Goal: Find specific page/section: Find specific page/section

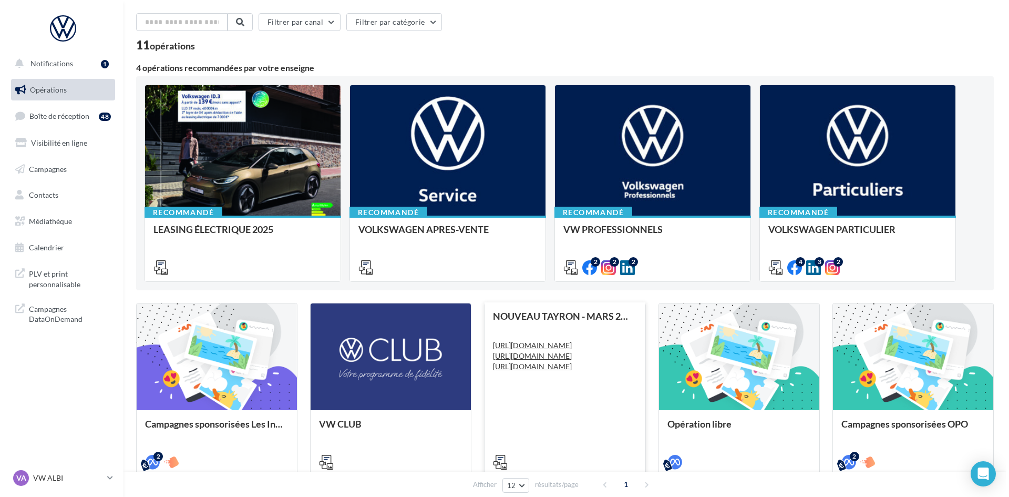
scroll to position [26, 0]
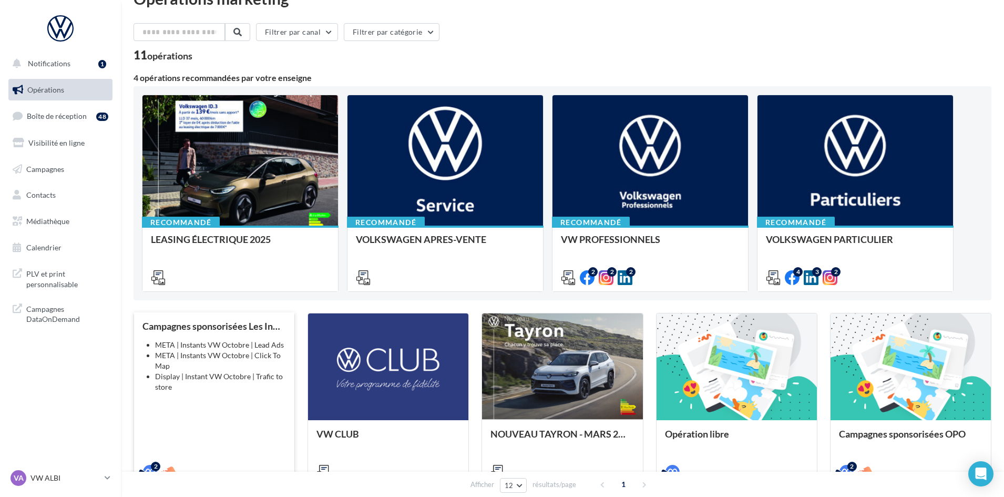
click at [172, 354] on li "META | Instants VW Octobre | Click To Map" at bounding box center [220, 360] width 131 height 21
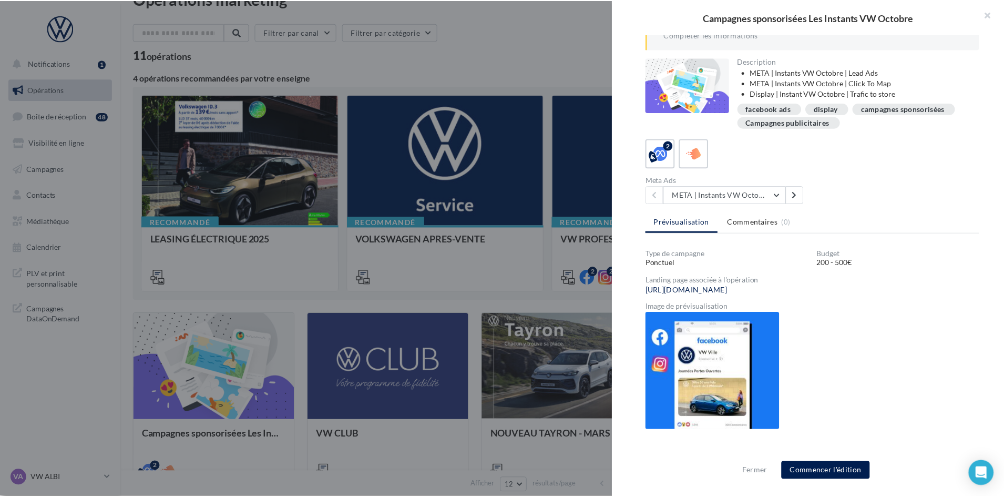
scroll to position [0, 0]
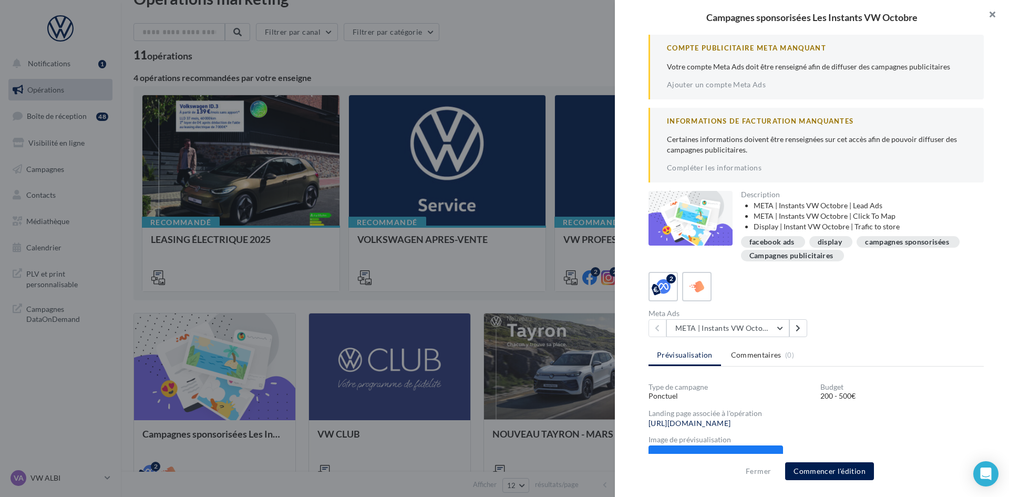
click at [994, 14] on button "button" at bounding box center [988, 16] width 42 height 32
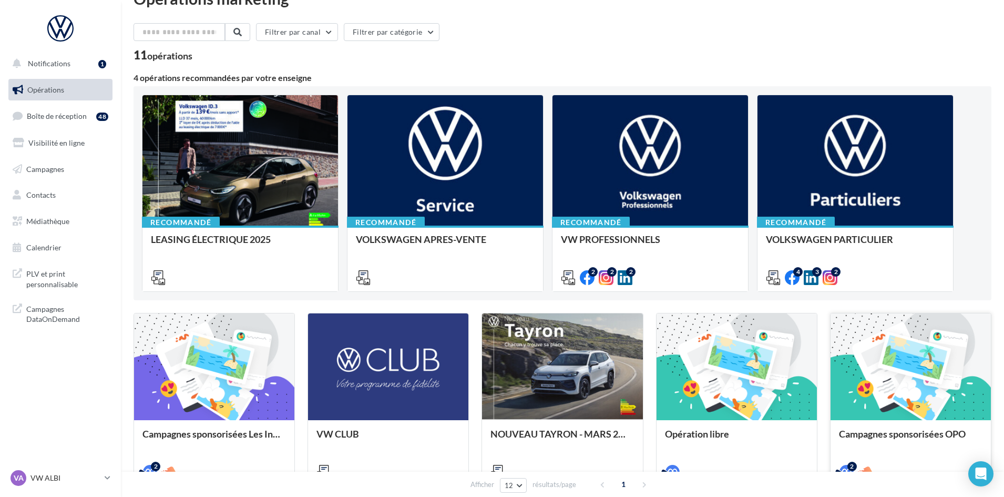
click at [916, 367] on div at bounding box center [910, 367] width 160 height 108
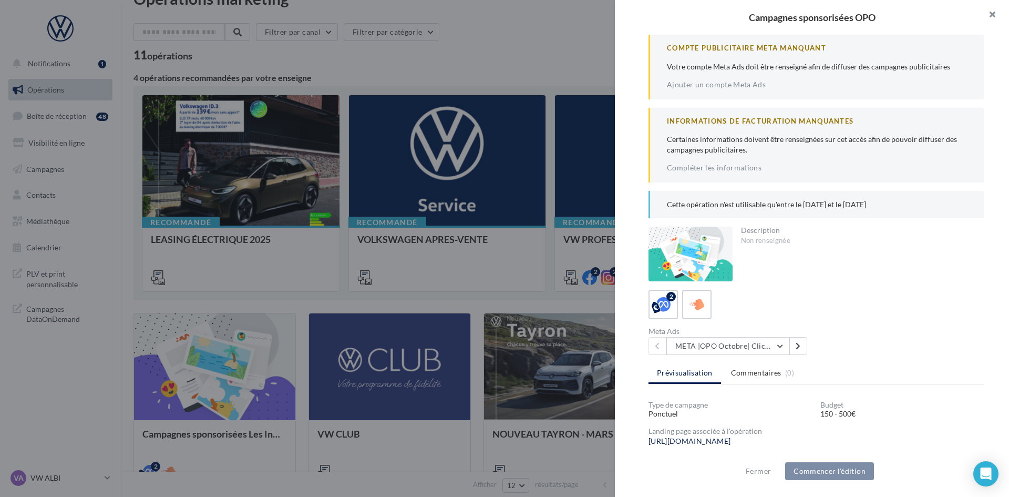
click at [991, 16] on button "button" at bounding box center [988, 16] width 42 height 32
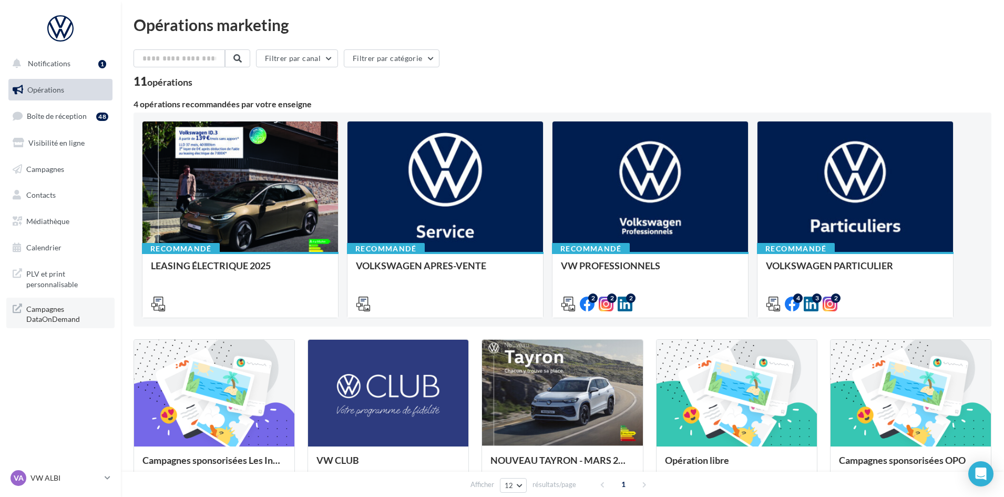
click at [54, 318] on span "Campagnes DataOnDemand" at bounding box center [67, 313] width 82 height 23
click at [39, 166] on span "Campagnes" at bounding box center [45, 168] width 38 height 9
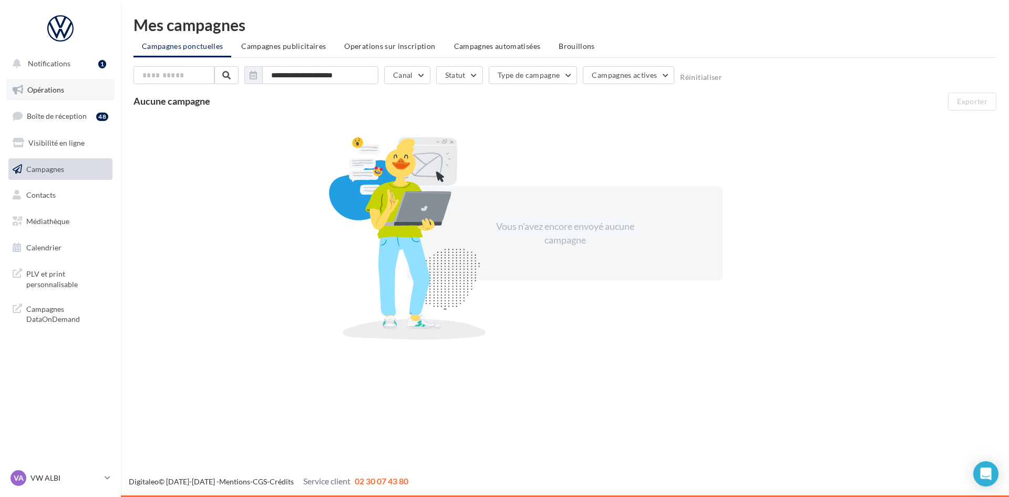
click at [55, 92] on span "Opérations" at bounding box center [45, 89] width 37 height 9
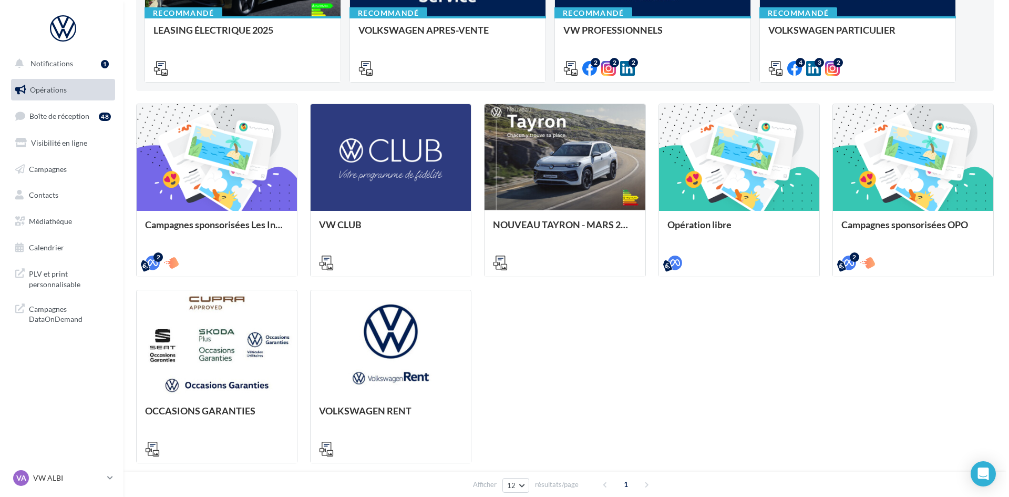
scroll to position [210, 0]
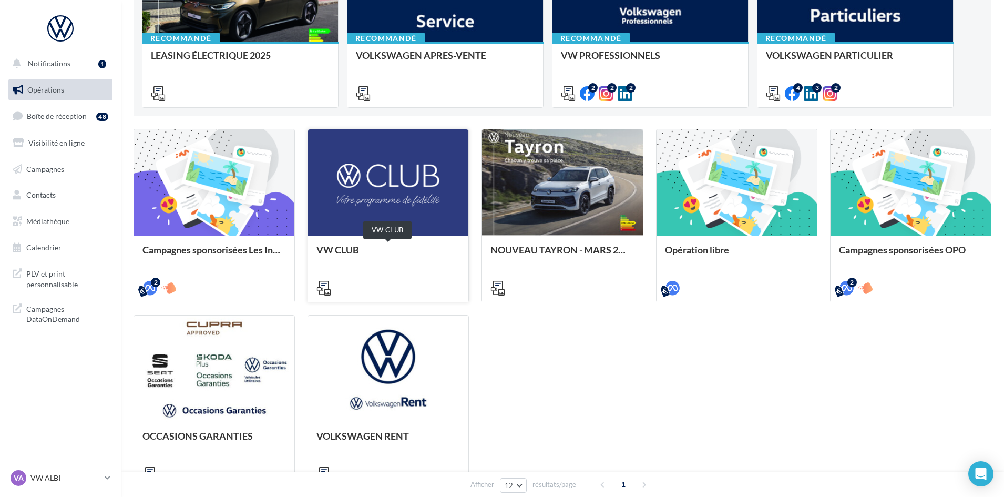
click at [347, 252] on div "VW CLUB" at bounding box center [387, 254] width 143 height 21
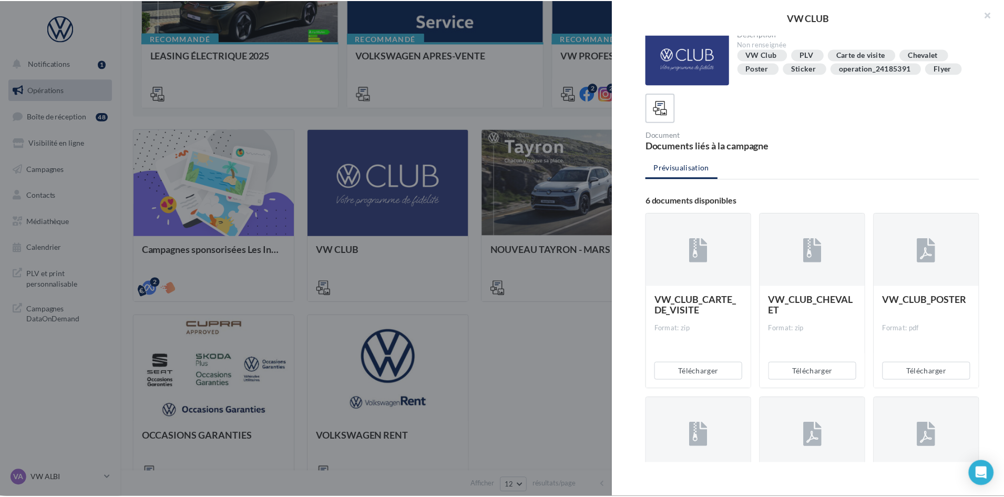
scroll to position [0, 0]
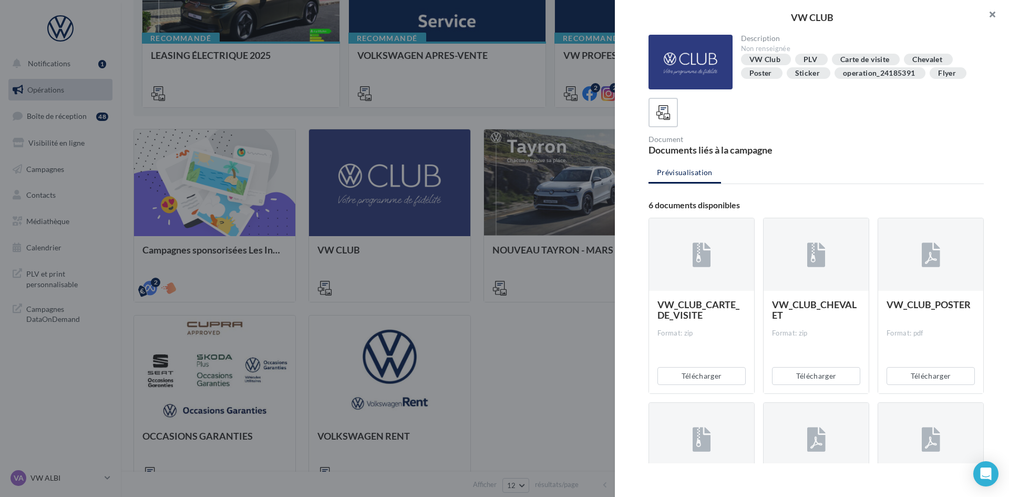
click at [994, 15] on button "button" at bounding box center [988, 16] width 42 height 32
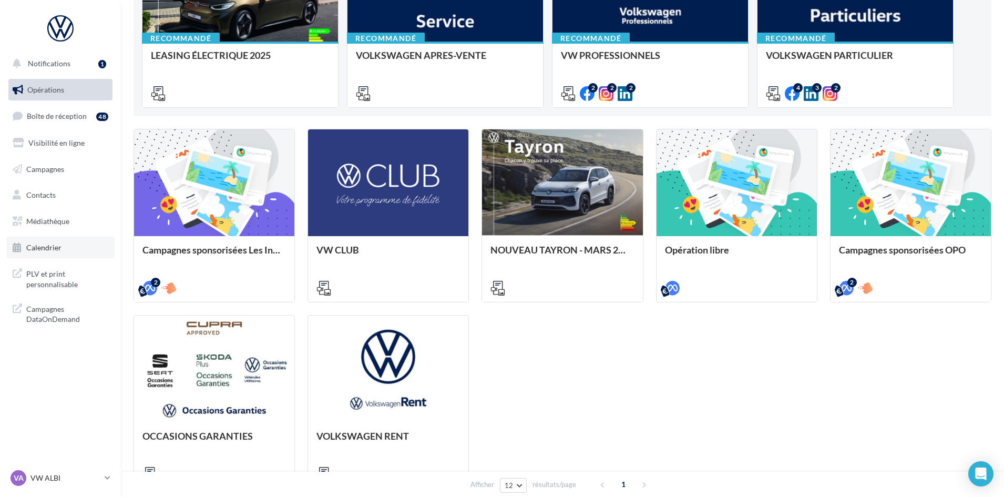
click at [39, 249] on span "Calendrier" at bounding box center [43, 247] width 35 height 9
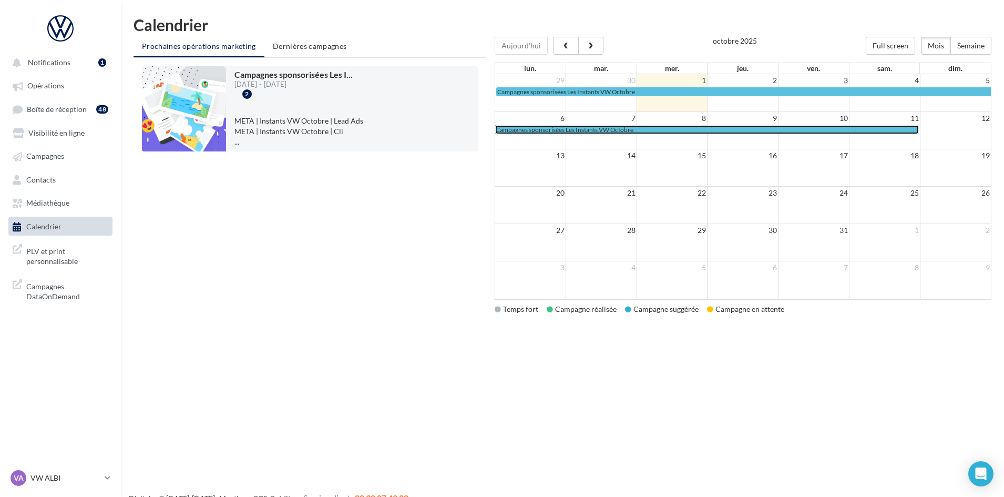
click at [643, 130] on div "Campagnes sponsorisées Les Instants VW Octobre" at bounding box center [706, 130] width 422 height 8
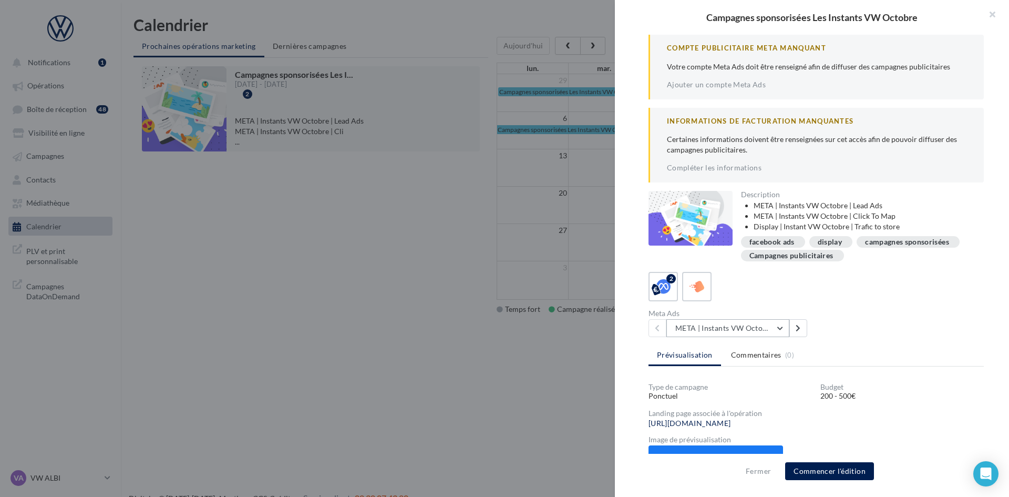
click at [781, 337] on button "META | Instants VW Octobre | Click To Map" at bounding box center [727, 328] width 123 height 18
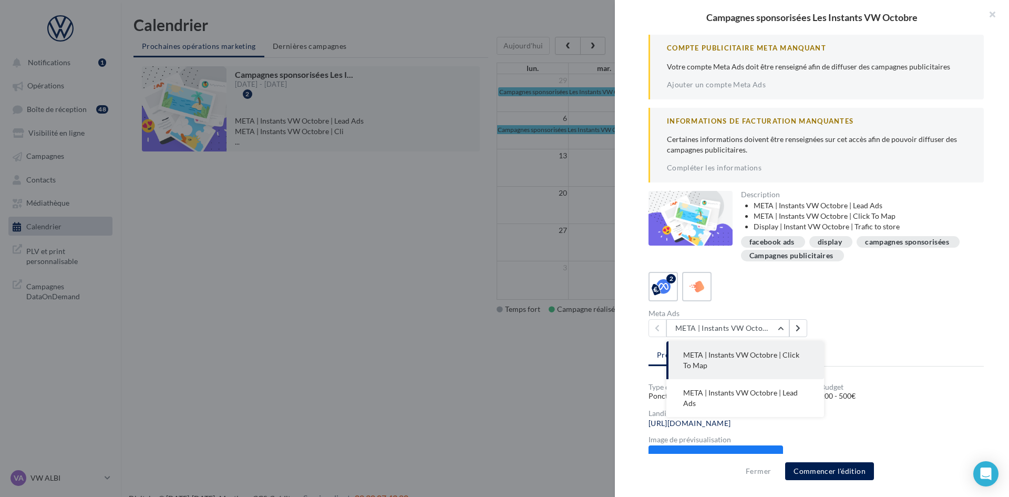
click at [871, 327] on div "Meta Ads META | Instants VW Octobre | Click To Map META | Instants VW Octobre |…" at bounding box center [820, 322] width 344 height 27
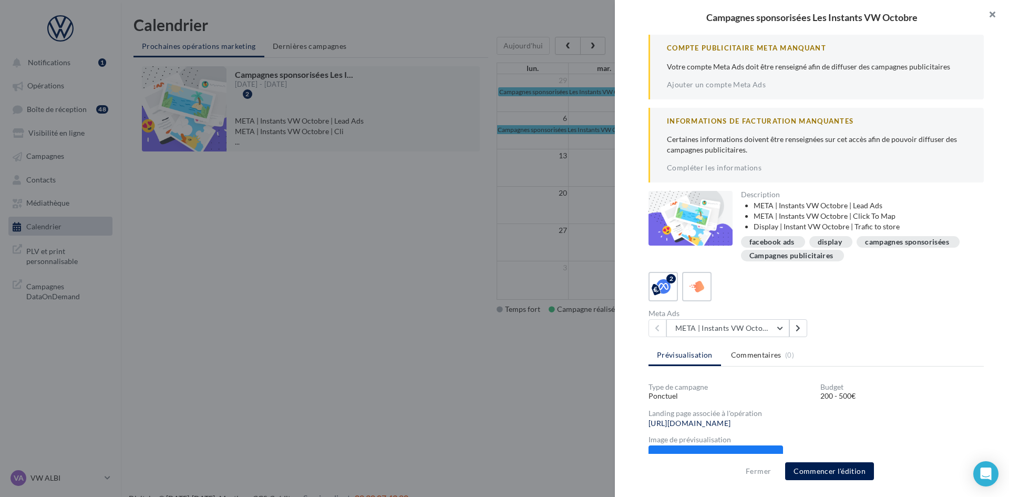
click at [991, 12] on button "button" at bounding box center [988, 16] width 42 height 32
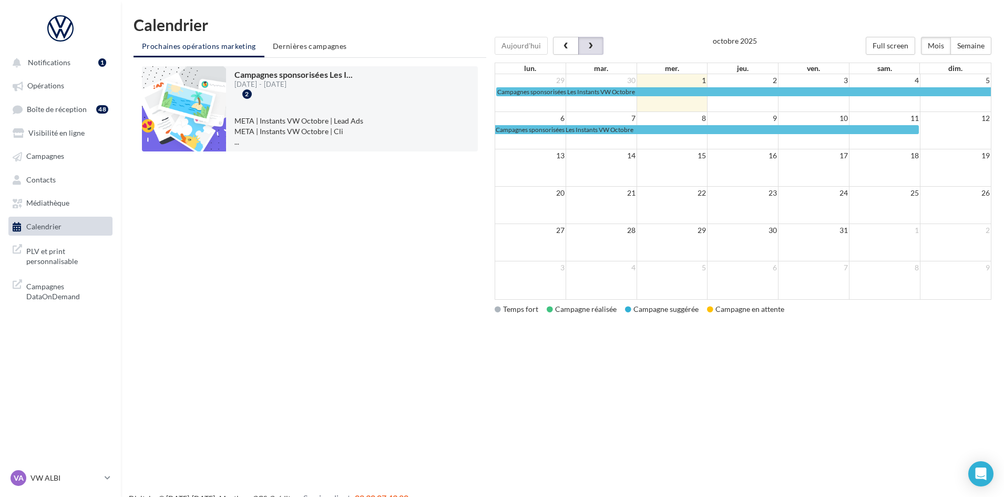
click at [590, 44] on span "button" at bounding box center [590, 46] width 9 height 7
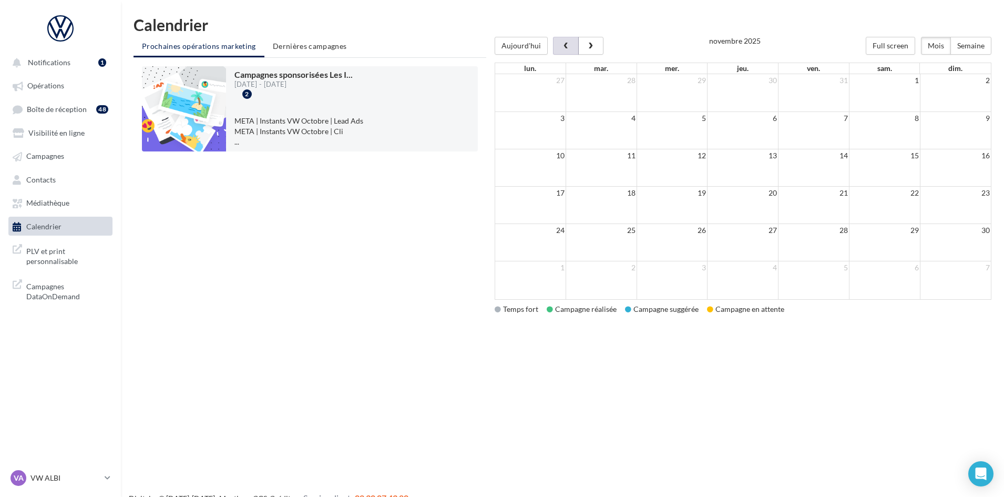
click at [561, 45] on span "button" at bounding box center [565, 46] width 9 height 7
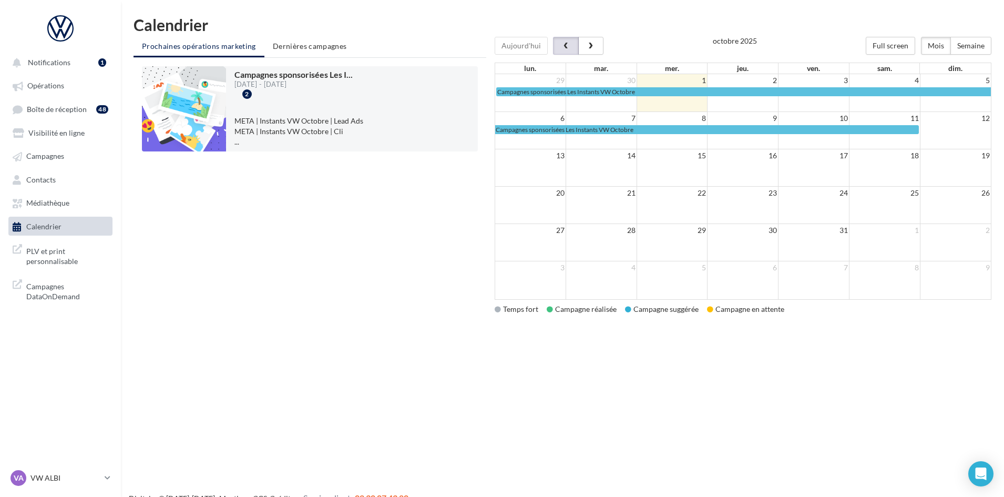
click at [561, 45] on span "button" at bounding box center [565, 46] width 9 height 7
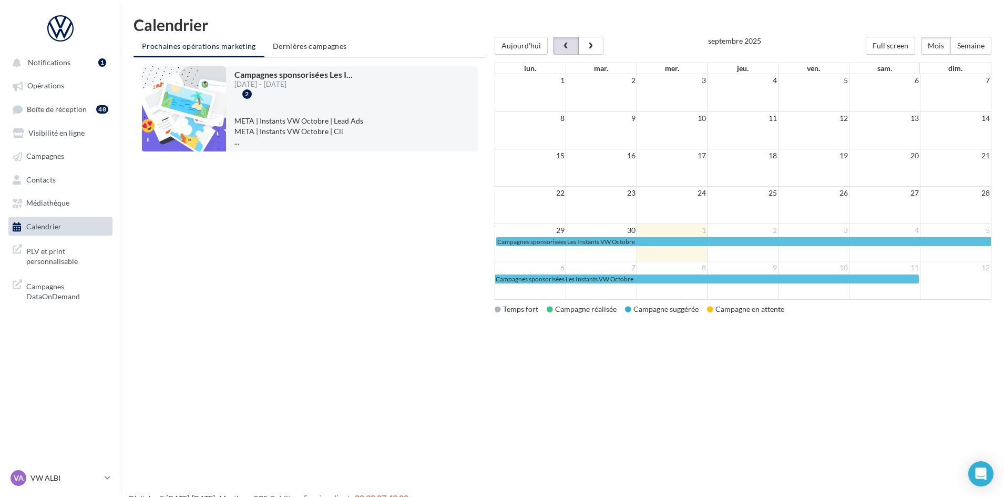
click at [561, 45] on span "button" at bounding box center [565, 46] width 9 height 7
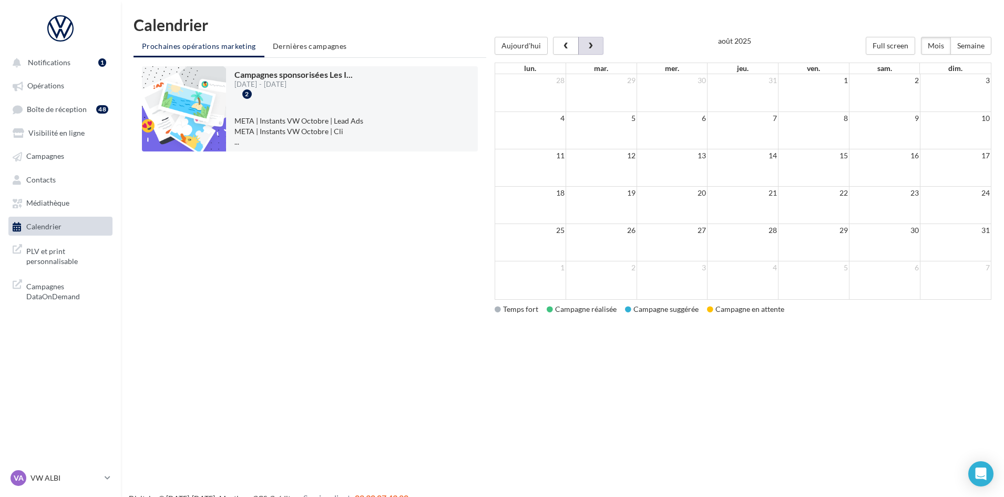
click at [586, 50] on button "button" at bounding box center [590, 46] width 25 height 18
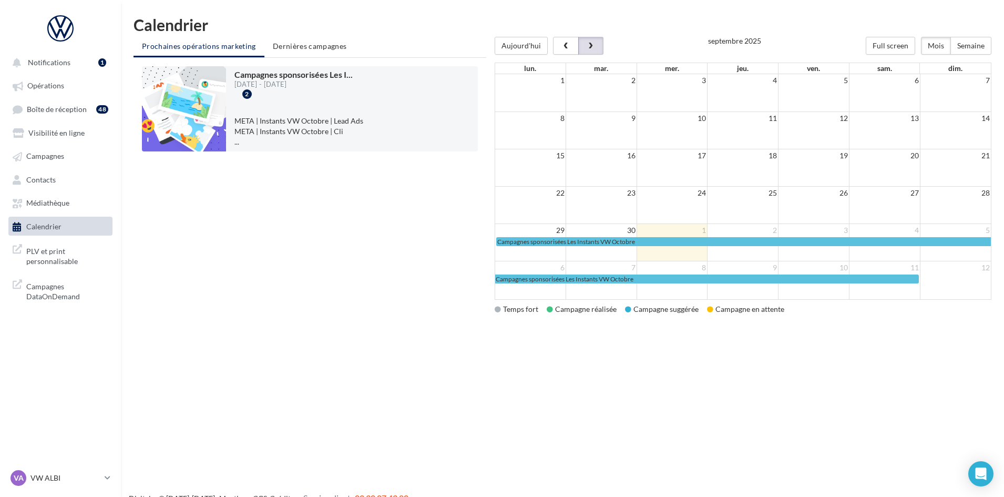
click at [586, 50] on button "button" at bounding box center [590, 46] width 25 height 18
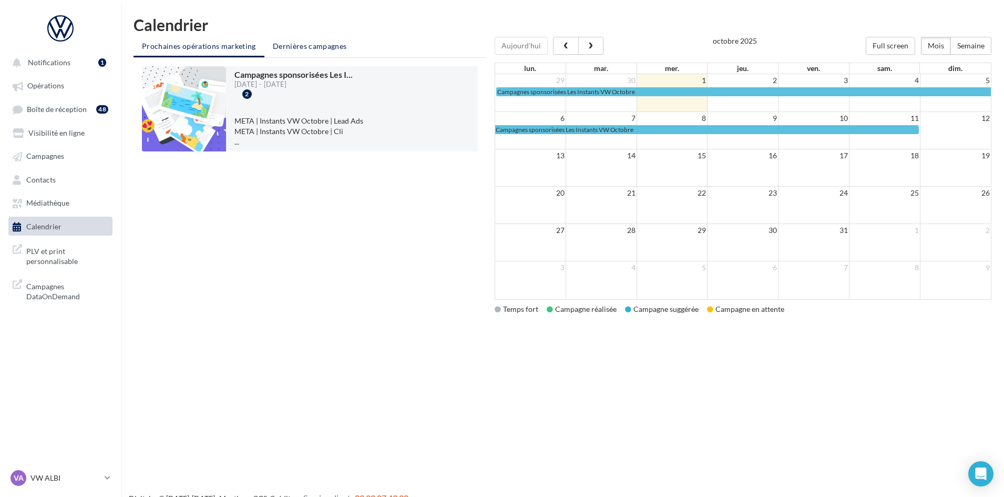
click at [331, 43] on span "Dernières campagnes" at bounding box center [310, 46] width 74 height 9
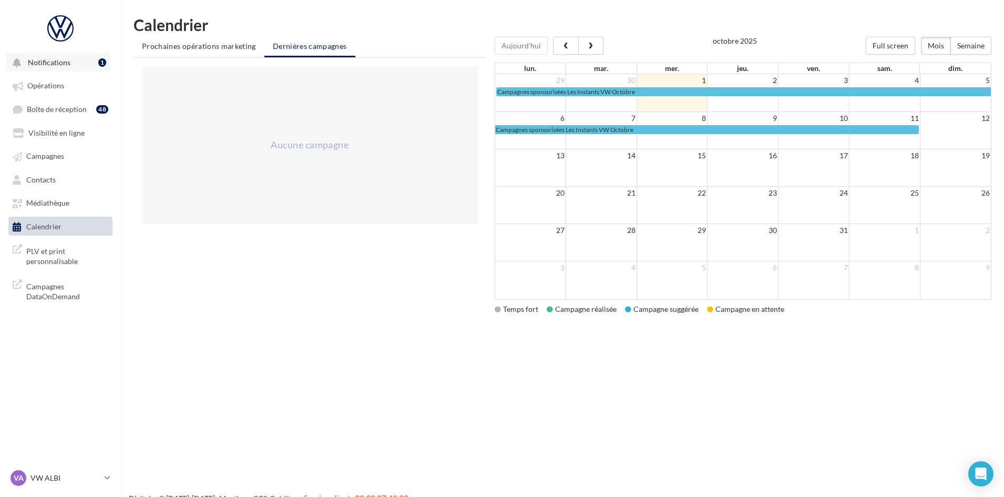
click at [37, 57] on button "Notifications 1" at bounding box center [58, 62] width 104 height 19
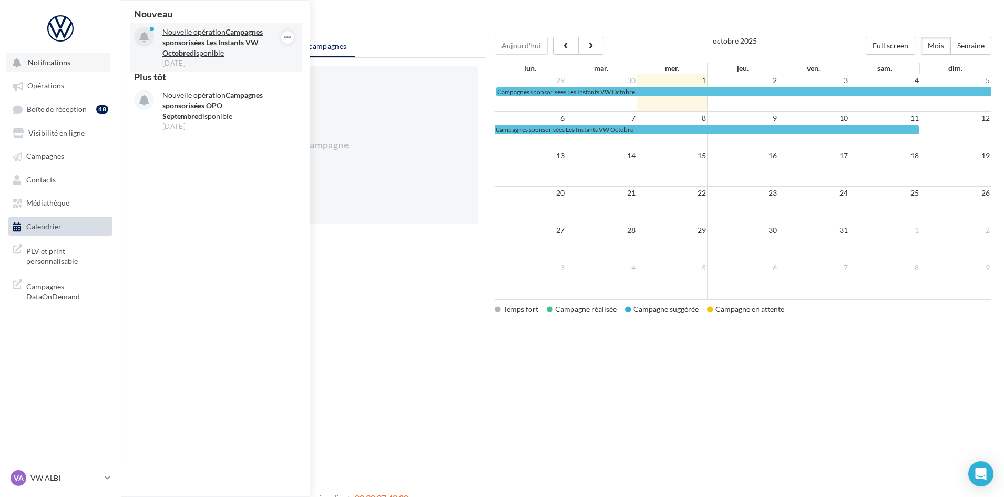
click at [237, 46] on strong "Campagnes sponsorisées Les Instants VW Octobre" at bounding box center [212, 42] width 100 height 30
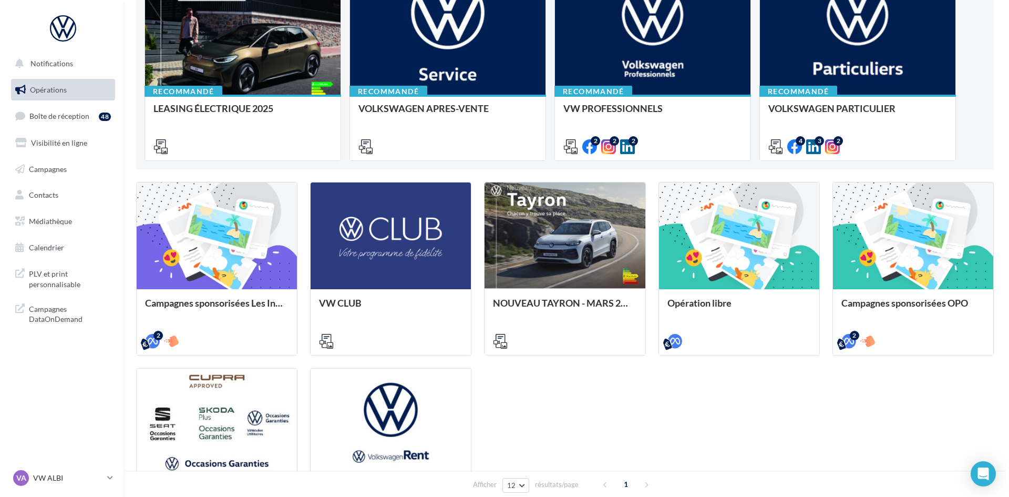
scroll to position [158, 0]
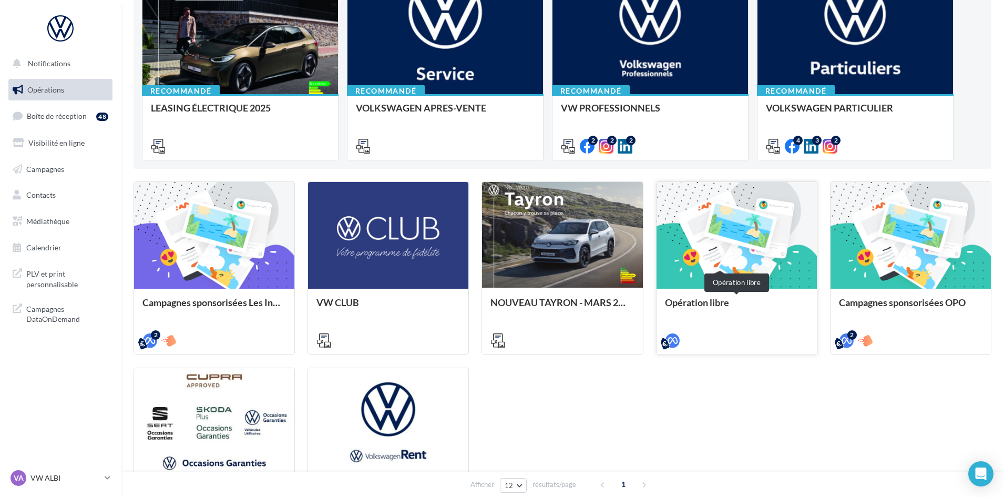
click at [754, 298] on div "Opération libre" at bounding box center [736, 307] width 143 height 21
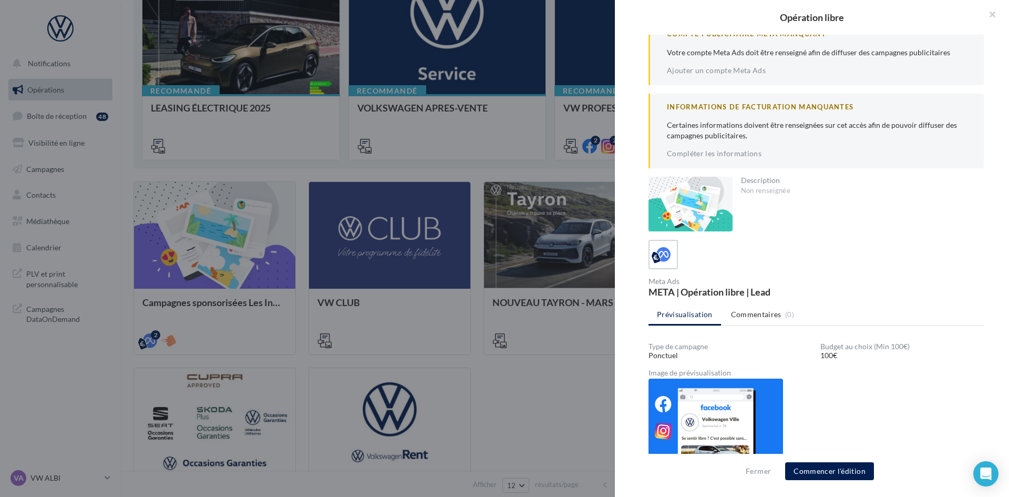
scroll to position [0, 0]
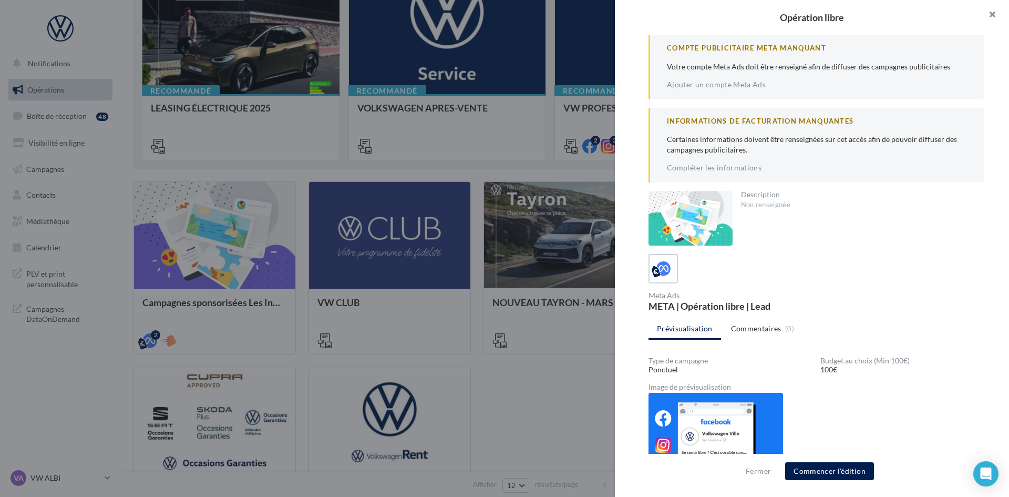
click at [991, 13] on button "button" at bounding box center [988, 16] width 42 height 32
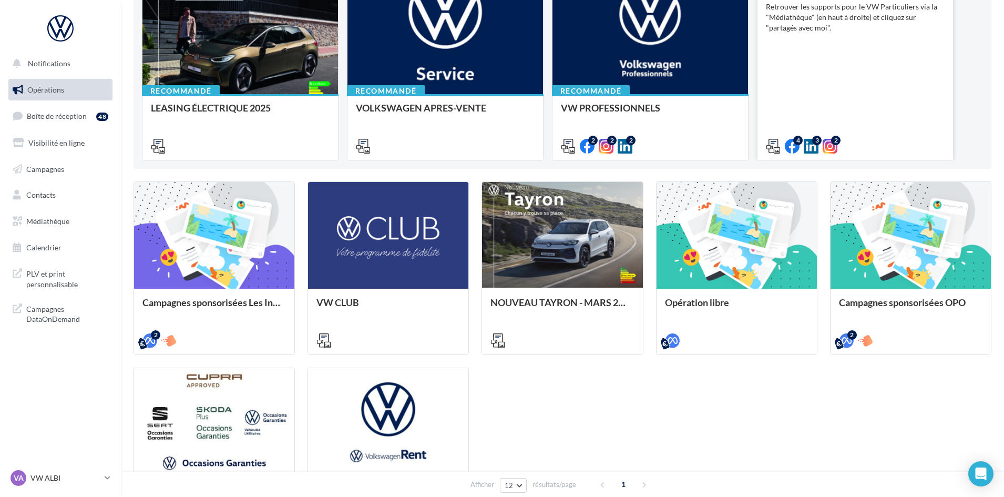
click at [829, 117] on div "VOLKSWAGEN PARTICULIER Retrouver les supports pour le VW Particuliers via la "M…" at bounding box center [855, 67] width 179 height 168
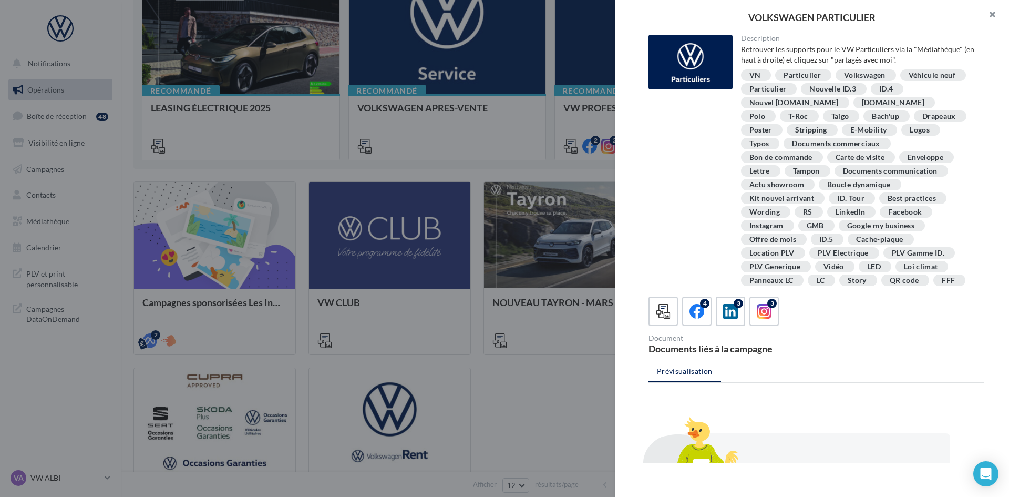
click at [989, 14] on button "button" at bounding box center [988, 16] width 42 height 32
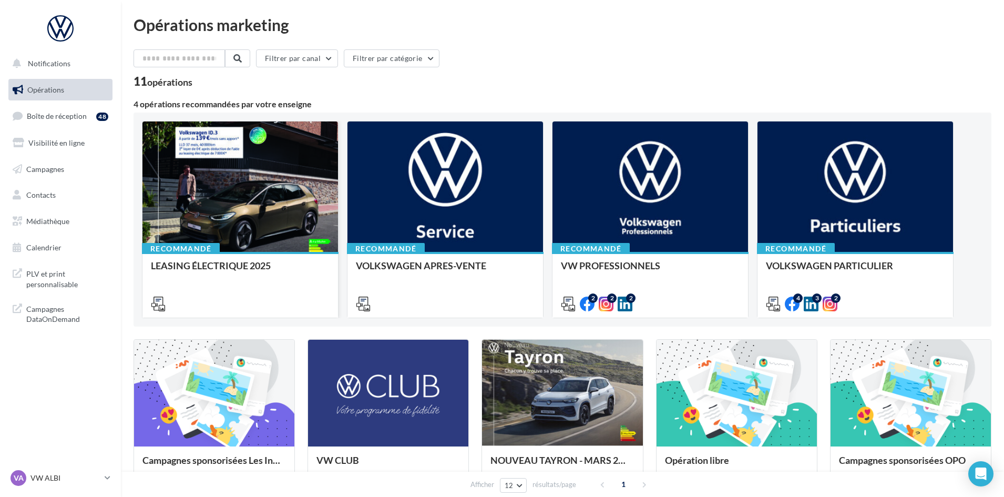
click at [193, 221] on div at bounding box center [239, 186] width 195 height 131
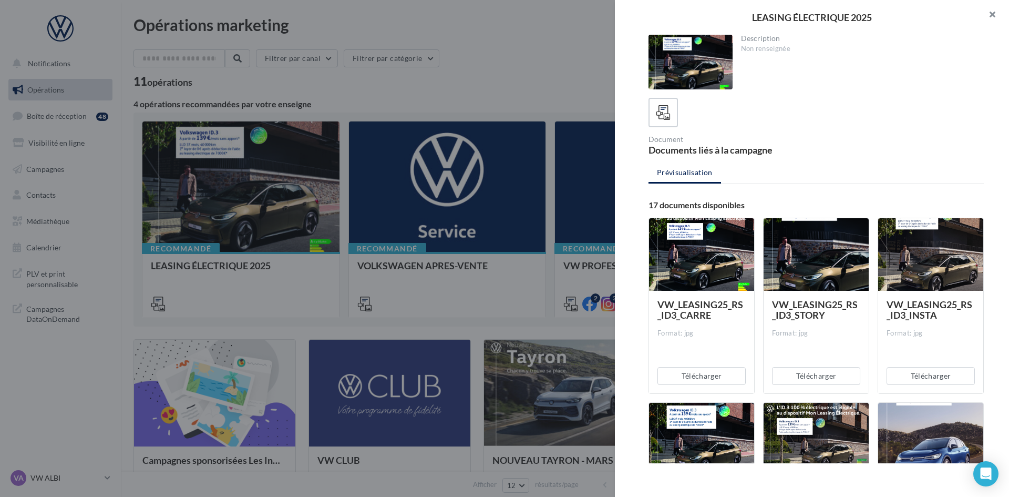
click at [995, 15] on button "button" at bounding box center [988, 16] width 42 height 32
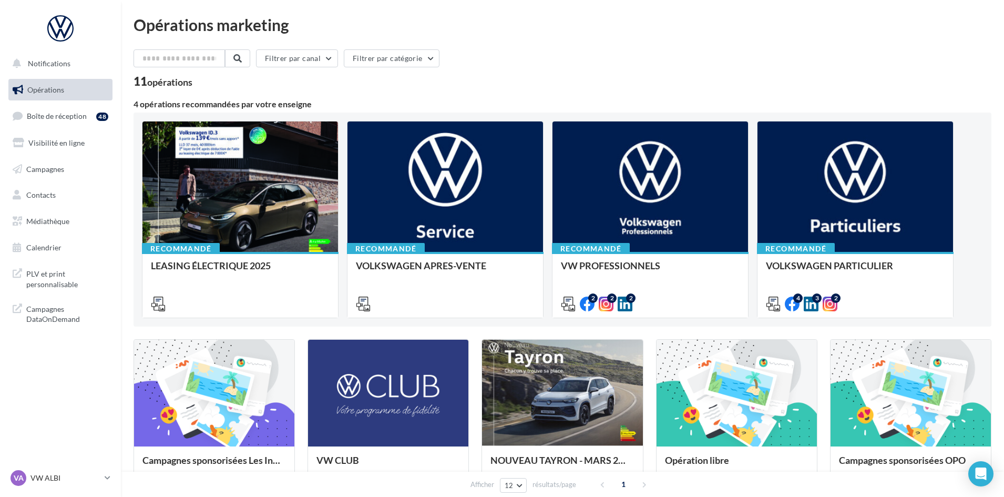
click at [681, 63] on div "Filtrer par canal Filtrer par catégorie" at bounding box center [562, 60] width 858 height 22
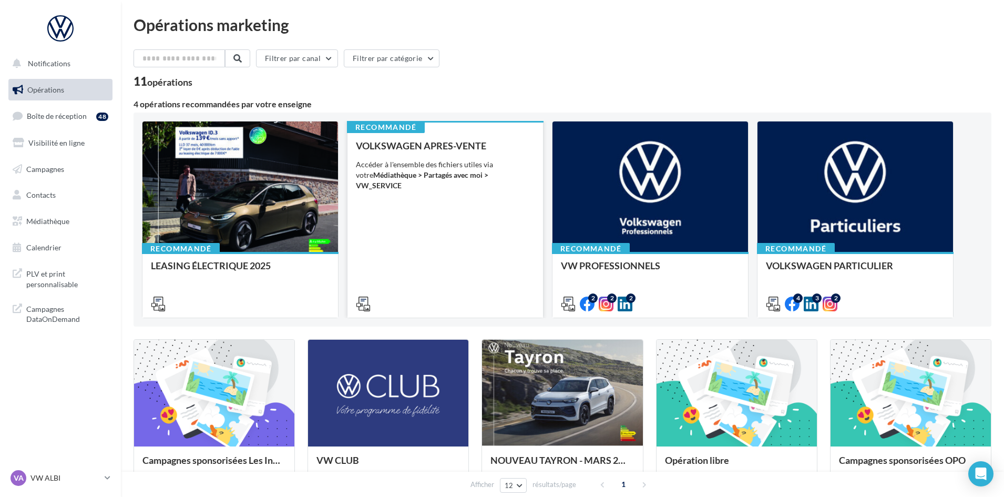
click at [444, 216] on div "VOLKSWAGEN APRES-VENTE Accéder à l'ensemble des fichiers utiles via votre Média…" at bounding box center [445, 224] width 179 height 168
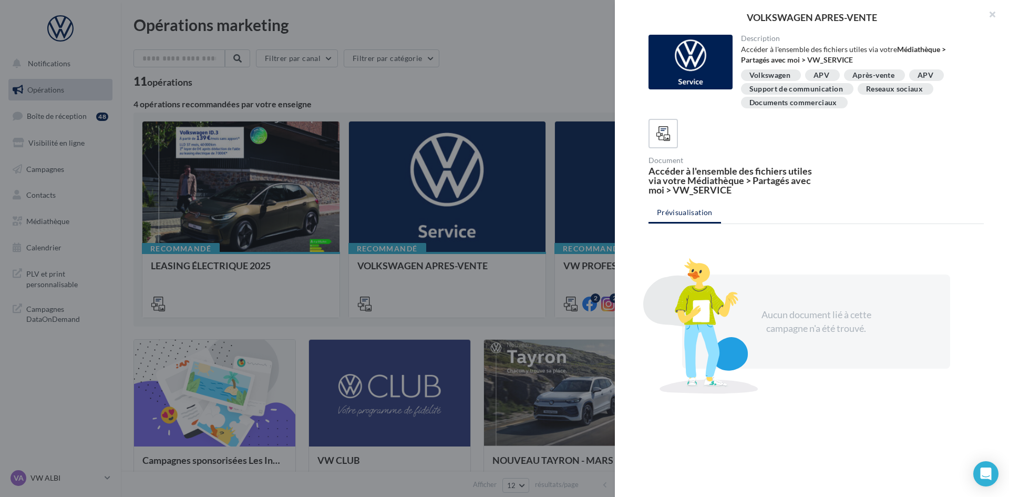
click at [991, 16] on button "button" at bounding box center [988, 16] width 42 height 32
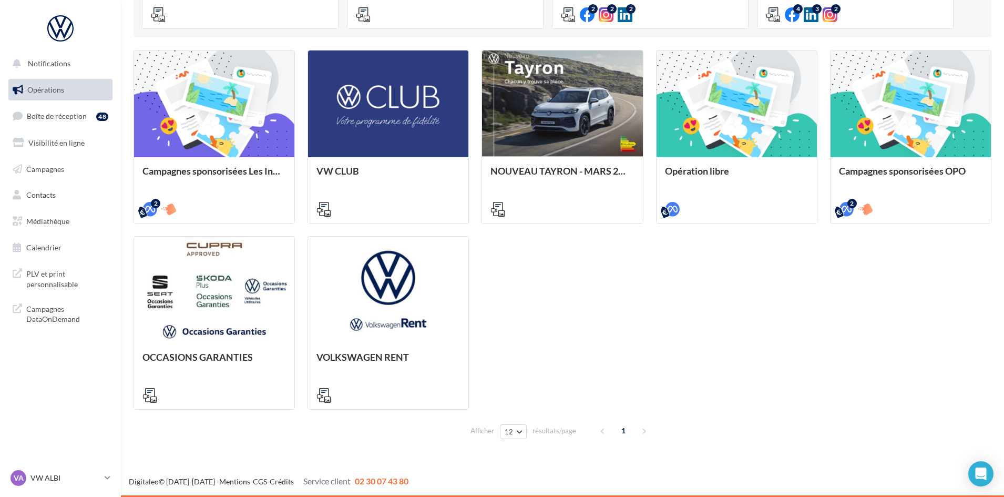
scroll to position [236, 0]
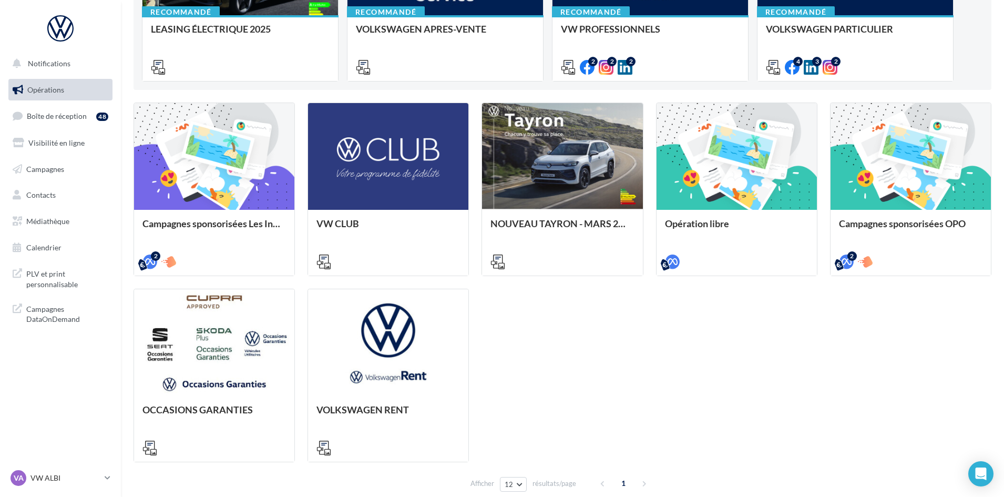
click at [41, 420] on nav "Notifications Opérations Boîte de réception 48 Visibilité en ligne Campagnes Co…" at bounding box center [60, 248] width 121 height 497
click at [59, 280] on span "PLV et print personnalisable" at bounding box center [67, 277] width 82 height 23
